Goal: Task Accomplishment & Management: Manage account settings

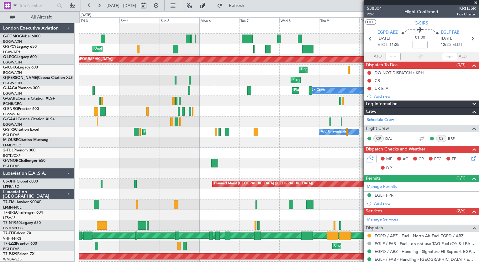
click at [284, 166] on div "Unplanned Maint [GEOGRAPHIC_DATA] Planned Maint [GEOGRAPHIC_DATA] A/C Unavailab…" at bounding box center [279, 162] width 400 height 279
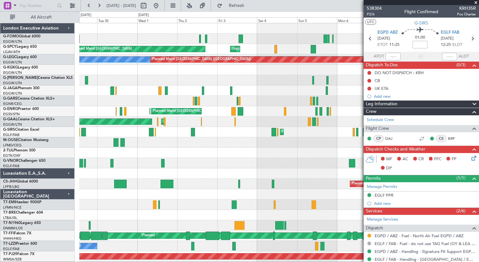
click at [262, 156] on div "Unplanned Maint [GEOGRAPHIC_DATA] Planned Maint [GEOGRAPHIC_DATA] A/C Unavailab…" at bounding box center [279, 162] width 400 height 279
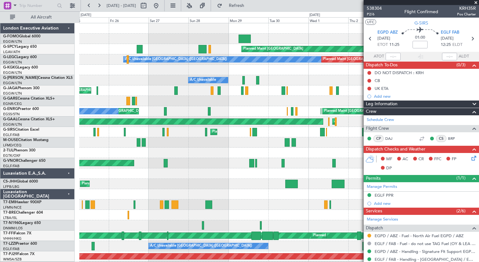
click at [420, 224] on fb-app "[DATE] - [DATE] Refresh Quick Links All Aircraft Planned Maint [GEOGRAPHIC_DATA…" at bounding box center [239, 133] width 479 height 257
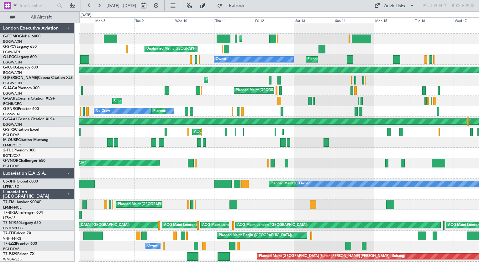
click at [443, 195] on div "Planned Maint [GEOGRAPHIC_DATA] ([GEOGRAPHIC_DATA]) Unplanned Maint [GEOGRAPHIC…" at bounding box center [279, 173] width 400 height 300
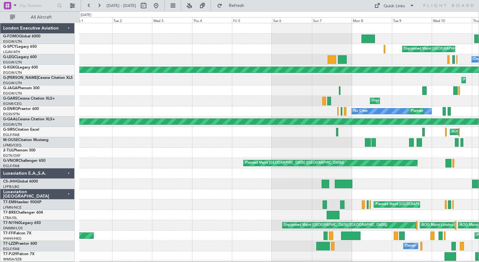
click at [424, 229] on div "Planned Maint [GEOGRAPHIC_DATA] ([GEOGRAPHIC_DATA]) Unplanned Maint [GEOGRAPHIC…" at bounding box center [279, 173] width 400 height 300
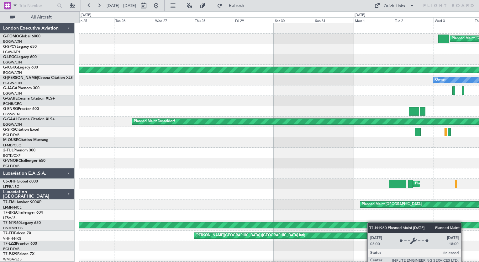
click at [382, 225] on div "Planned Maint [GEOGRAPHIC_DATA] ([GEOGRAPHIC_DATA]) AOG Maint [GEOGRAPHIC_DATA]…" at bounding box center [279, 152] width 400 height 259
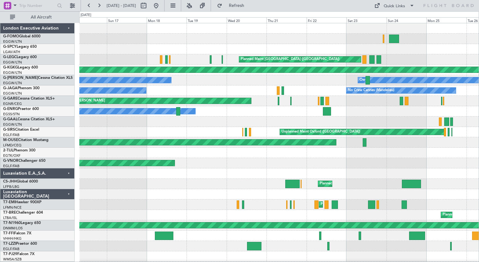
click at [473, 261] on html "[DATE] - [DATE] Refresh Quick Links All Aircraft Planned Maint [GEOGRAPHIC_DATA…" at bounding box center [239, 131] width 479 height 262
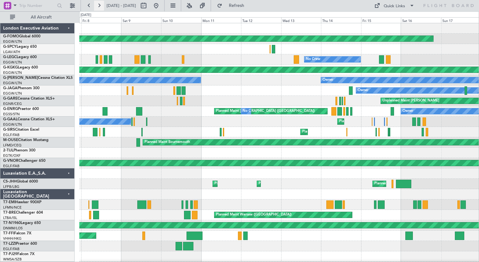
click at [102, 7] on button at bounding box center [99, 6] width 10 height 10
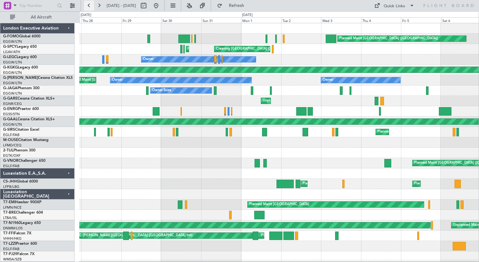
click at [90, 6] on button at bounding box center [89, 6] width 10 height 10
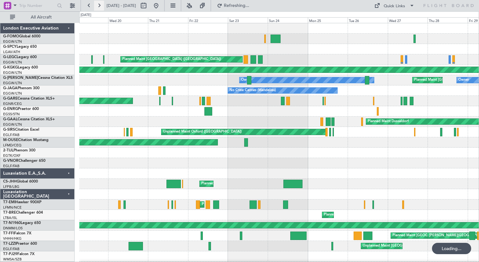
click at [97, 7] on button at bounding box center [99, 6] width 10 height 10
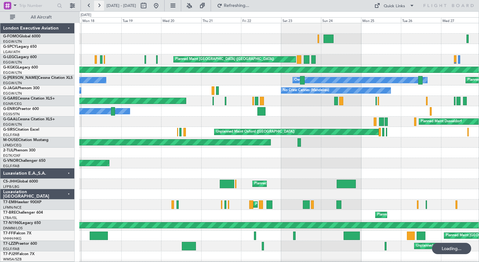
click at [97, 7] on button at bounding box center [99, 6] width 10 height 10
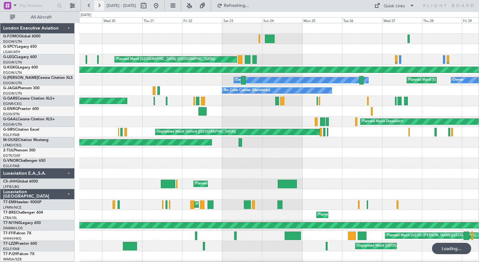
click at [97, 7] on button at bounding box center [99, 6] width 10 height 10
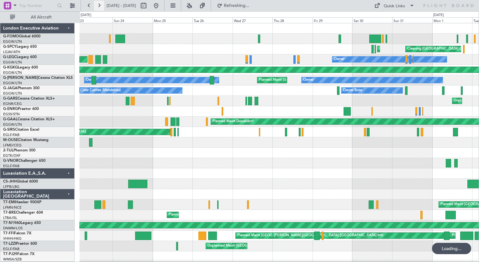
click at [97, 7] on button at bounding box center [99, 6] width 10 height 10
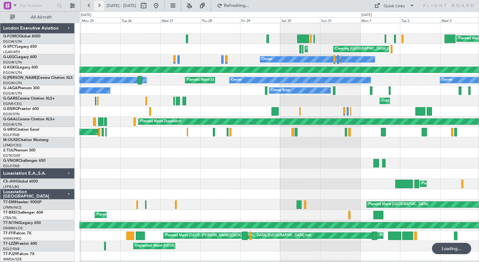
click at [97, 7] on button at bounding box center [99, 6] width 10 height 10
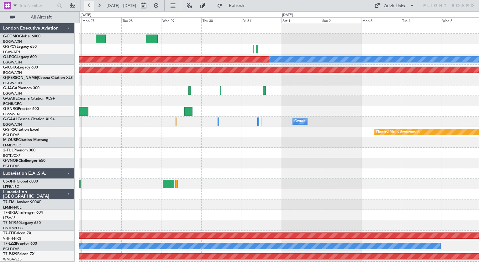
click at [89, 4] on button at bounding box center [89, 6] width 10 height 10
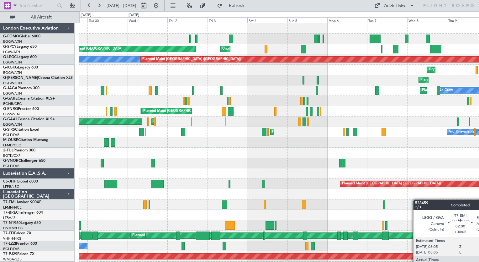
click at [417, 200] on div "Unplanned Maint [GEOGRAPHIC_DATA] Planned Maint [GEOGRAPHIC_DATA] A/C Unavailab…" at bounding box center [279, 162] width 400 height 279
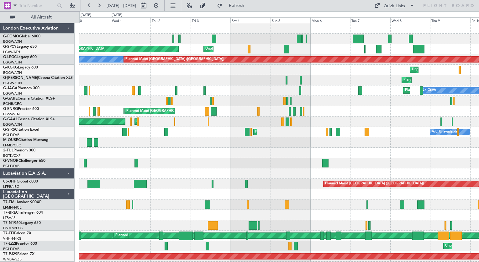
click at [248, 261] on html "[DATE] - [DATE] Refresh Quick Links All Aircraft Planned Maint [GEOGRAPHIC_DATA…" at bounding box center [239, 131] width 479 height 262
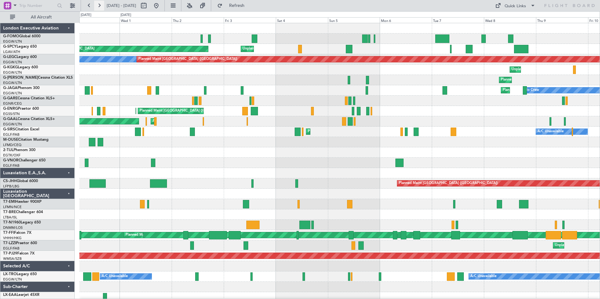
click at [99, 8] on button at bounding box center [99, 6] width 10 height 10
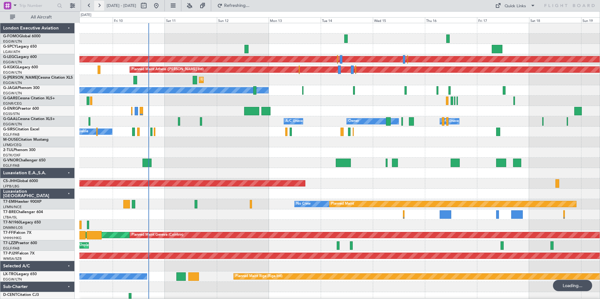
click at [99, 8] on button at bounding box center [99, 6] width 10 height 10
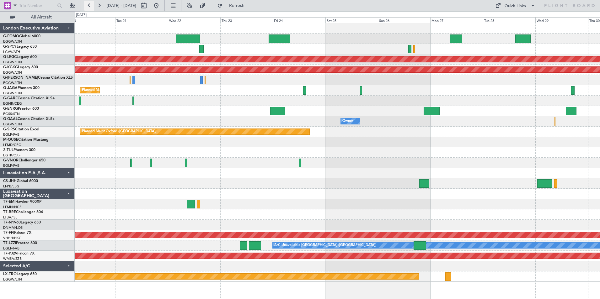
click at [88, 8] on button at bounding box center [89, 6] width 10 height 10
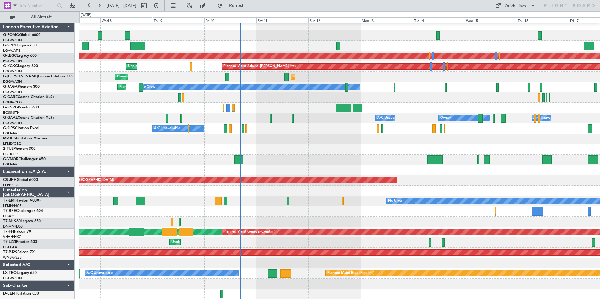
scroll to position [3, 0]
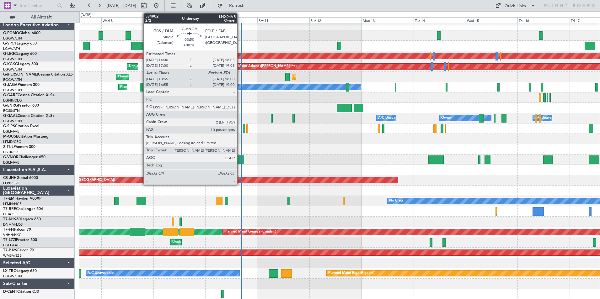
click at [240, 158] on div at bounding box center [239, 160] width 9 height 8
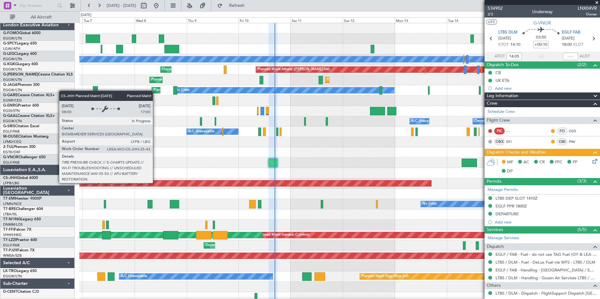
scroll to position [0, 0]
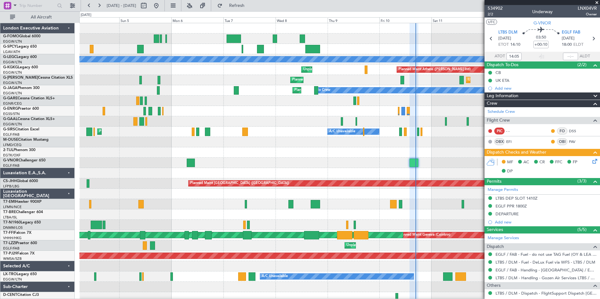
click at [330, 232] on div "Unplanned Maint [GEOGRAPHIC_DATA] Planned Maint [GEOGRAPHIC_DATA] Planned Maint…" at bounding box center [339, 162] width 520 height 279
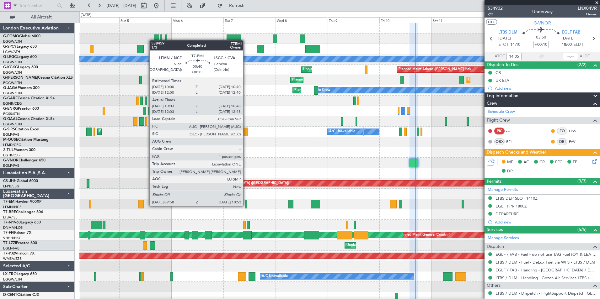
click at [246, 205] on div at bounding box center [246, 204] width 2 height 8
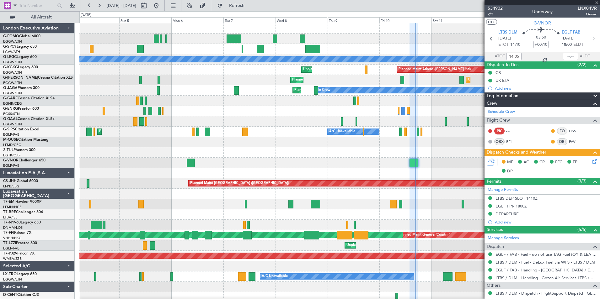
type input "+00:05"
type input "10:03"
type input "10:48"
type input "1"
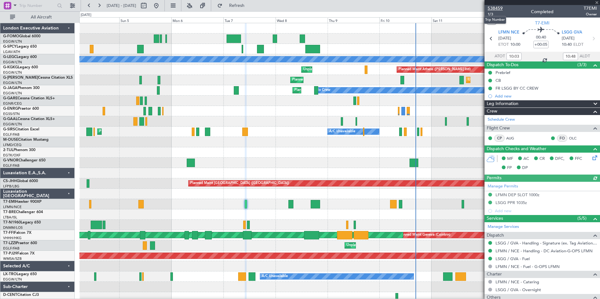
click at [479, 8] on span "538459" at bounding box center [494, 8] width 15 height 7
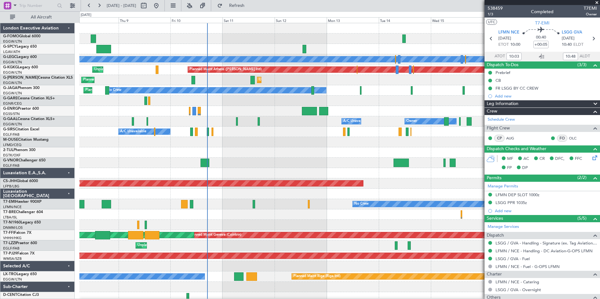
click at [185, 261] on div "Planned Maint [GEOGRAPHIC_DATA] ([GEOGRAPHIC_DATA]) A/C Unavailable [GEOGRAPHIC…" at bounding box center [339, 162] width 520 height 279
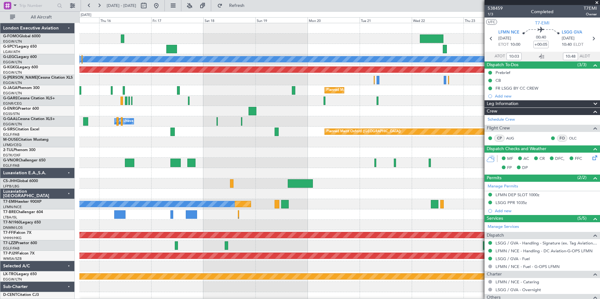
click at [64, 261] on div "Planned Maint [GEOGRAPHIC_DATA] ([GEOGRAPHIC_DATA]) A/C Unavailable [GEOGRAPHIC…" at bounding box center [300, 155] width 600 height 288
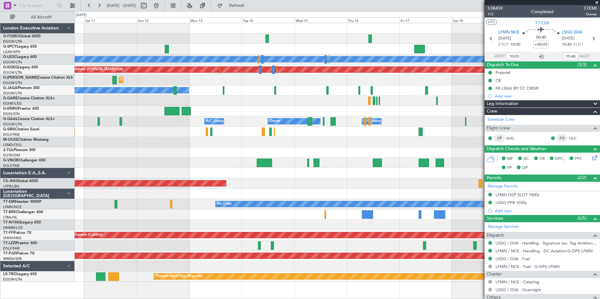
click at [409, 180] on div "Planned Maint [GEOGRAPHIC_DATA] ([GEOGRAPHIC_DATA]) A/C Unavailable [GEOGRAPHIC…" at bounding box center [337, 152] width 525 height 259
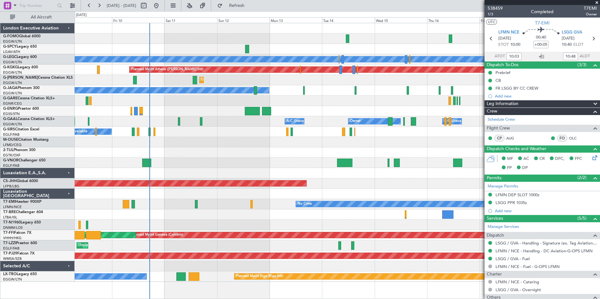
click at [204, 193] on div "Planned Maint [GEOGRAPHIC_DATA] ([GEOGRAPHIC_DATA]) A/C Unavailable [GEOGRAPHIC…" at bounding box center [337, 152] width 525 height 259
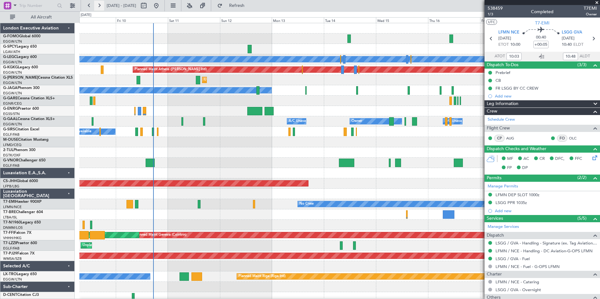
click at [100, 5] on button at bounding box center [99, 6] width 10 height 10
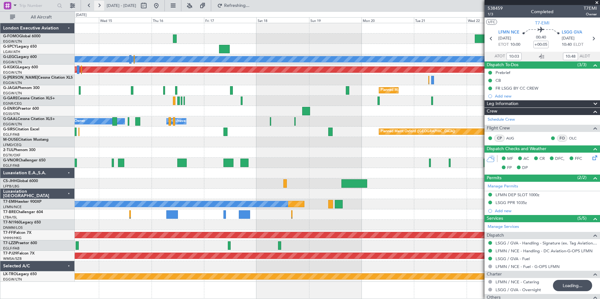
click at [100, 5] on button at bounding box center [99, 6] width 10 height 10
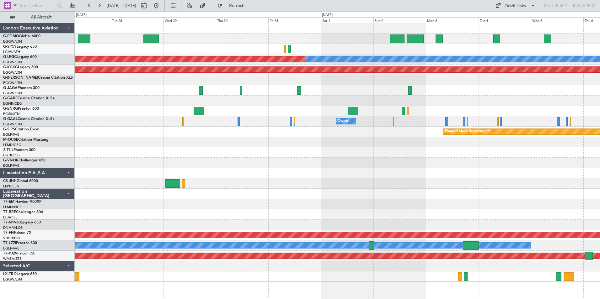
click at [438, 167] on div "A/C Unavailable [GEOGRAPHIC_DATA] ([GEOGRAPHIC_DATA]) Planned Maint [GEOGRAPHIC…" at bounding box center [337, 152] width 525 height 259
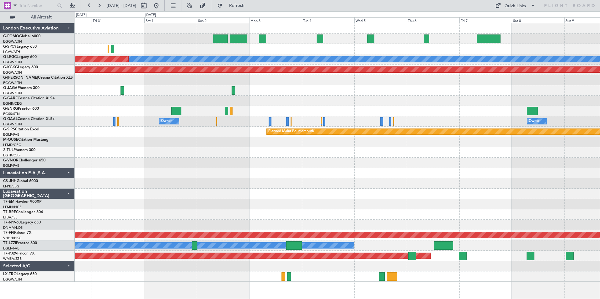
click at [156, 245] on div "A/C Unavailable [GEOGRAPHIC_DATA] ([GEOGRAPHIC_DATA]) Planned Maint [GEOGRAPHIC…" at bounding box center [337, 152] width 525 height 259
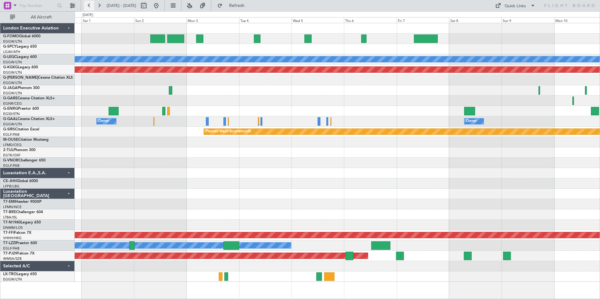
click at [88, 6] on button at bounding box center [89, 6] width 10 height 10
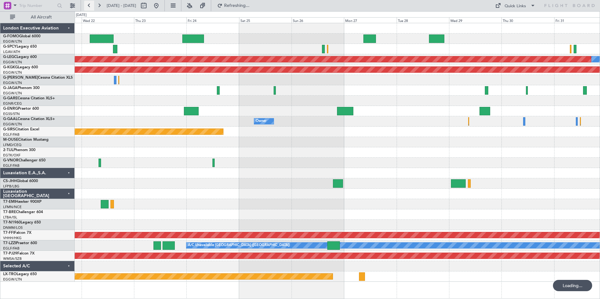
click at [88, 6] on button at bounding box center [89, 6] width 10 height 10
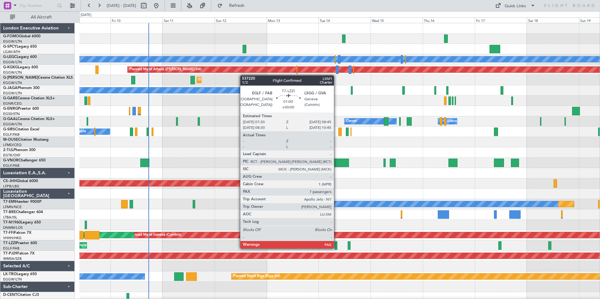
click at [336, 248] on div at bounding box center [335, 245] width 3 height 8
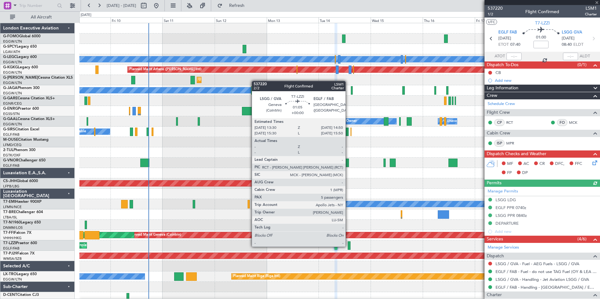
click at [348, 246] on div at bounding box center [348, 245] width 3 height 8
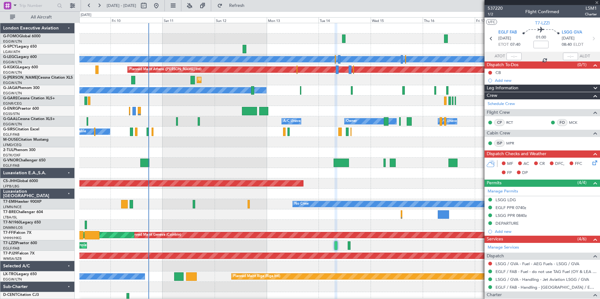
type input "5"
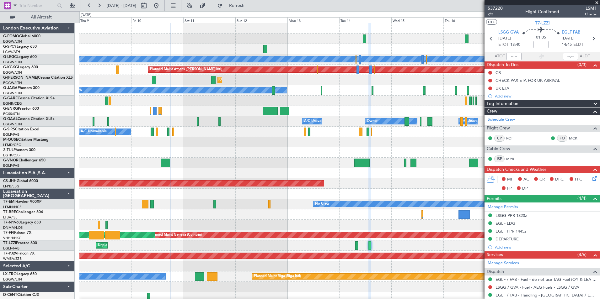
click at [225, 231] on div "Planned Maint London (Stansted) A/C Unavailable London (Luton) Planned Maint At…" at bounding box center [339, 162] width 520 height 279
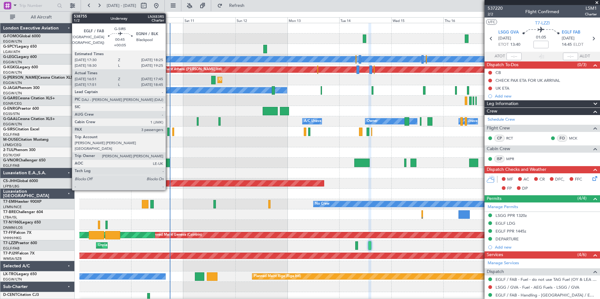
click at [168, 132] on div at bounding box center [168, 132] width 2 height 8
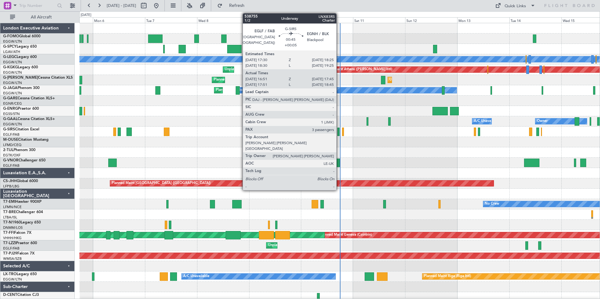
click at [339, 134] on div at bounding box center [338, 132] width 2 height 8
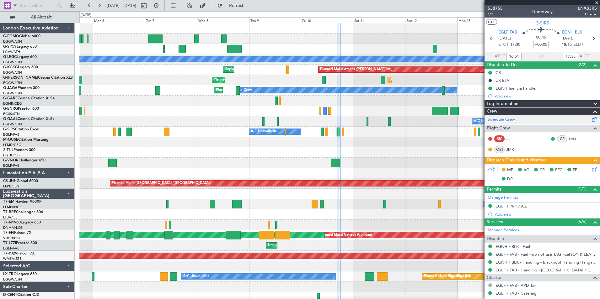
type input "17:51"
type input "18:35"
type input "16:51"
type input "17:35"
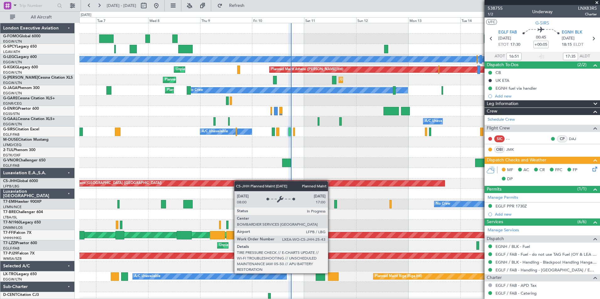
click at [236, 182] on div "Planned Maint London (Stansted) A/C Unavailable London (Luton) Planned Maint At…" at bounding box center [339, 162] width 520 height 279
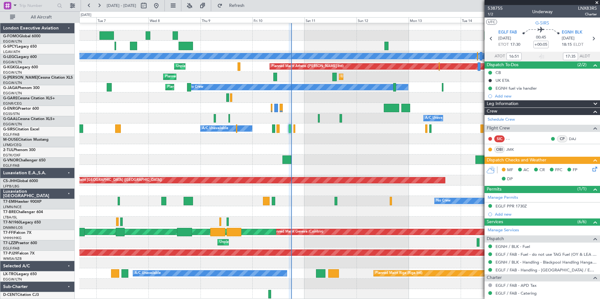
scroll to position [3, 0]
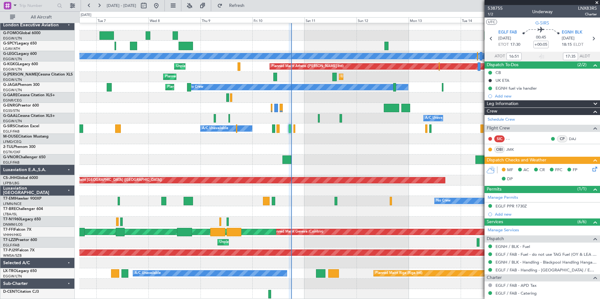
click at [294, 174] on div "Planned Maint London (Stansted) A/C Unavailable London (Luton) Planned Maint At…" at bounding box center [339, 159] width 520 height 279
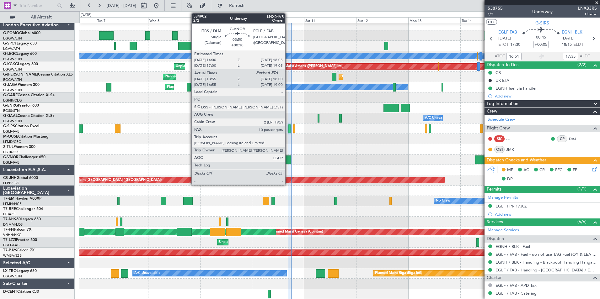
click at [288, 159] on div at bounding box center [286, 160] width 9 height 8
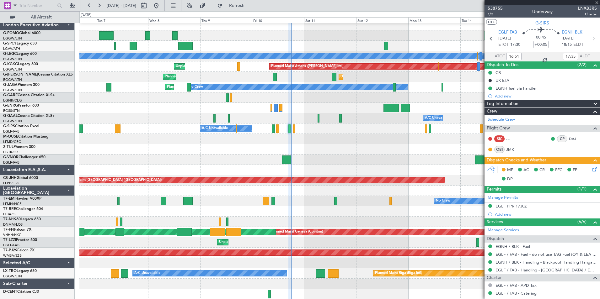
type input "+00:10"
type input "14:05"
type input "10"
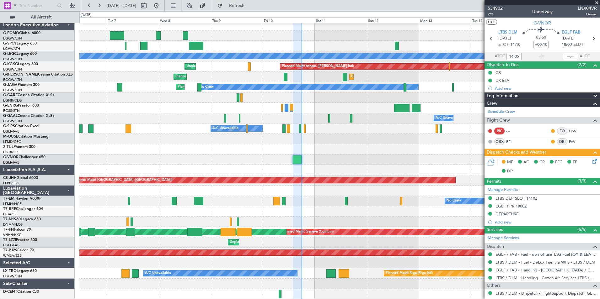
click at [305, 196] on div "Planned Maint London (Stansted) A/C Unavailable London (Luton) Planned Maint At…" at bounding box center [339, 159] width 520 height 279
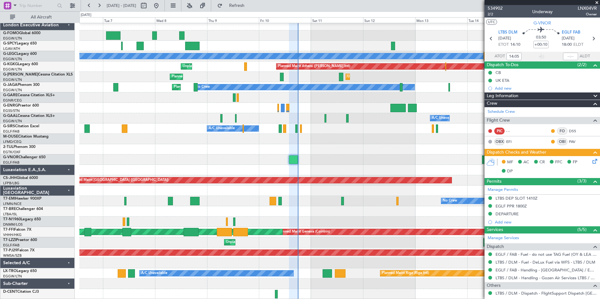
click at [329, 171] on div "Planned Maint London (Stansted) A/C Unavailable London (Luton) Planned Maint At…" at bounding box center [339, 159] width 520 height 279
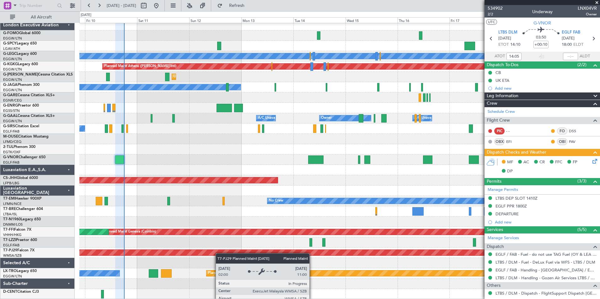
click at [220, 253] on div "Planned Maint London (Stansted) A/C Unavailable London (Luton) Planned Maint At…" at bounding box center [339, 159] width 520 height 279
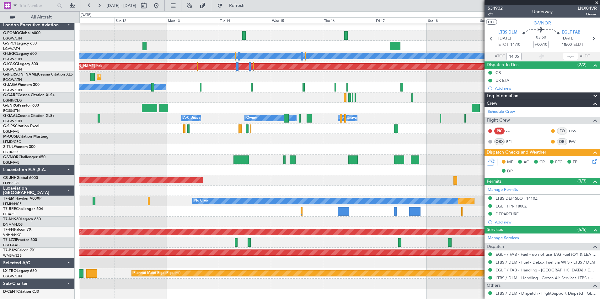
click at [332, 187] on div "Planned Maint London (Stansted) A/C Unavailable London (Luton) Planned Maint At…" at bounding box center [339, 159] width 520 height 279
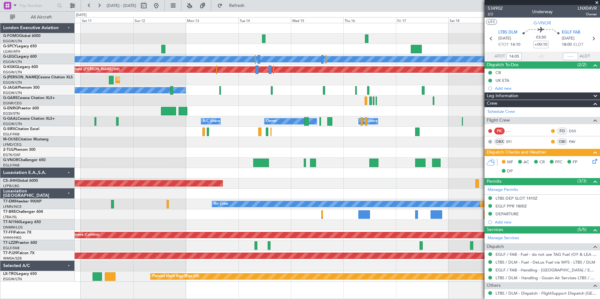
scroll to position [0, 0]
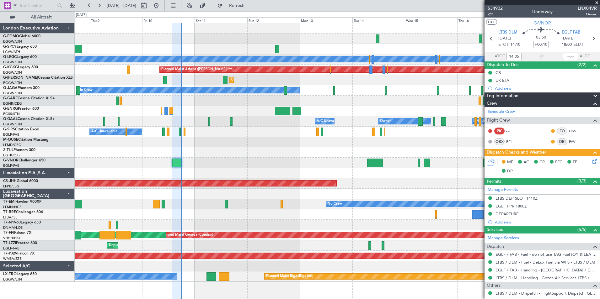
click at [241, 191] on div "Planned Maint London (Stansted) A/C Unavailable London (Luton) Planned Maint At…" at bounding box center [337, 152] width 525 height 259
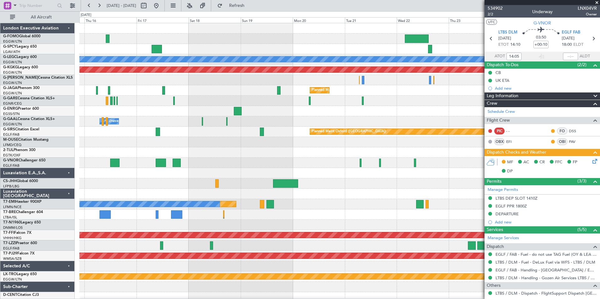
click at [35, 166] on div "Planned Maint [GEOGRAPHIC_DATA] ([GEOGRAPHIC_DATA]) A/C Unavailable [GEOGRAPHIC…" at bounding box center [300, 155] width 600 height 288
